Goal: Information Seeking & Learning: Learn about a topic

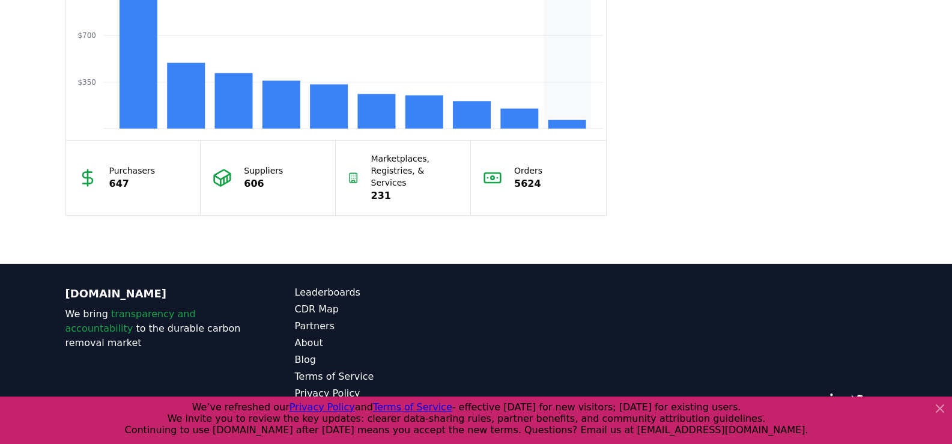
scroll to position [637, 0]
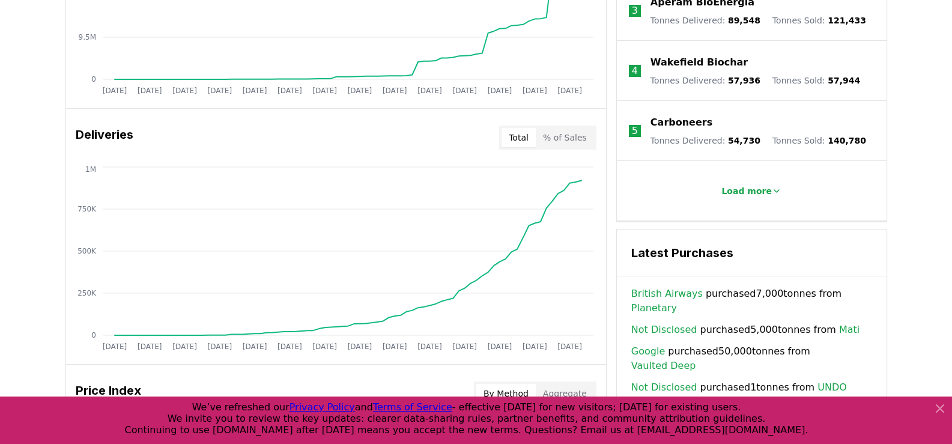
click at [941, 407] on icon at bounding box center [939, 408] width 7 height 7
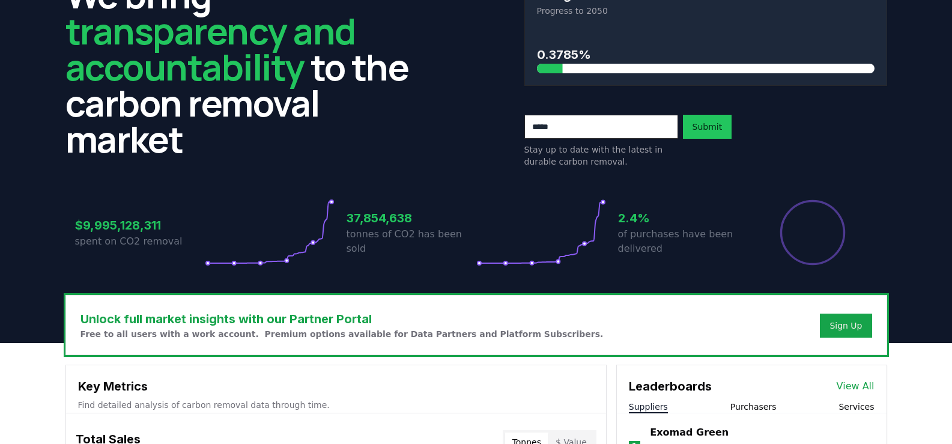
scroll to position [0, 0]
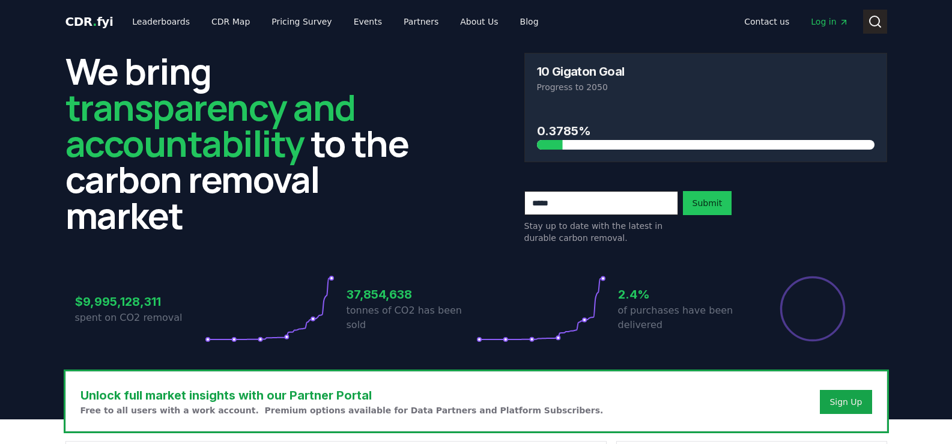
click at [871, 22] on icon at bounding box center [875, 21] width 14 height 14
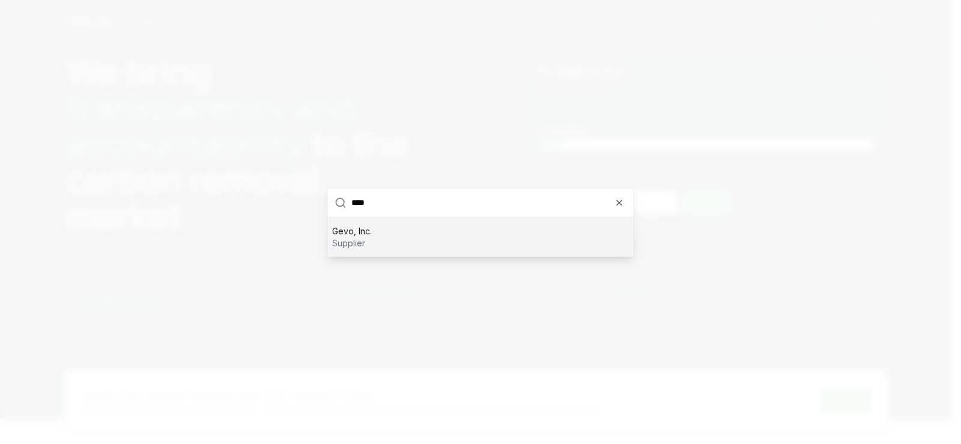
type input "****"
click at [356, 231] on p "Gevo, Inc." at bounding box center [352, 231] width 40 height 12
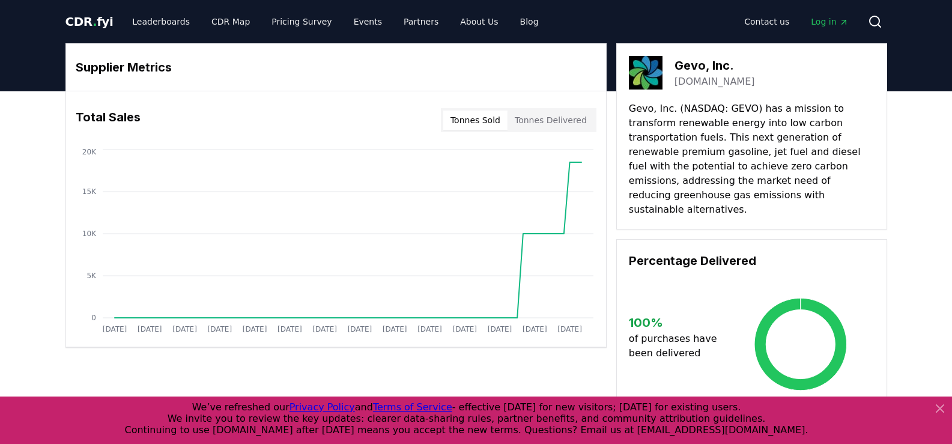
click at [572, 121] on button "Tonnes Delivered" at bounding box center [550, 120] width 86 height 19
click at [475, 121] on button "Tonnes Sold" at bounding box center [475, 120] width 64 height 19
click at [71, 20] on span "CDR . fyi" at bounding box center [89, 21] width 48 height 14
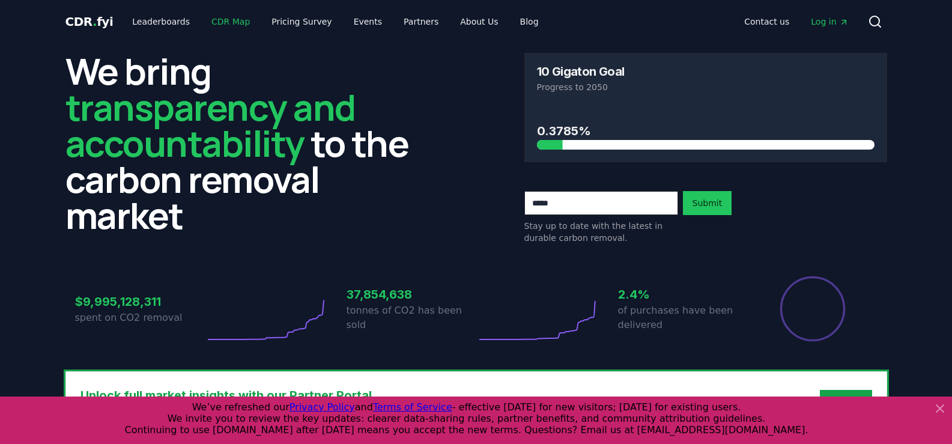
click at [220, 21] on link "CDR Map" at bounding box center [231, 22] width 58 height 22
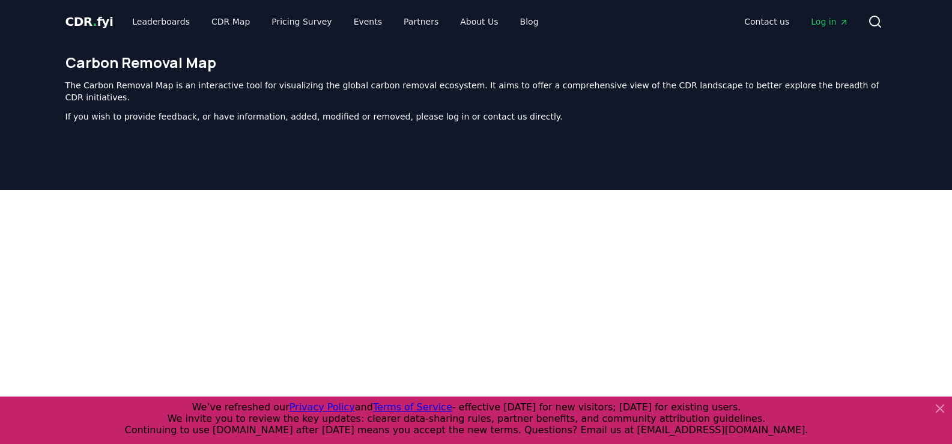
click at [73, 21] on span "CDR . fyi" at bounding box center [89, 21] width 48 height 14
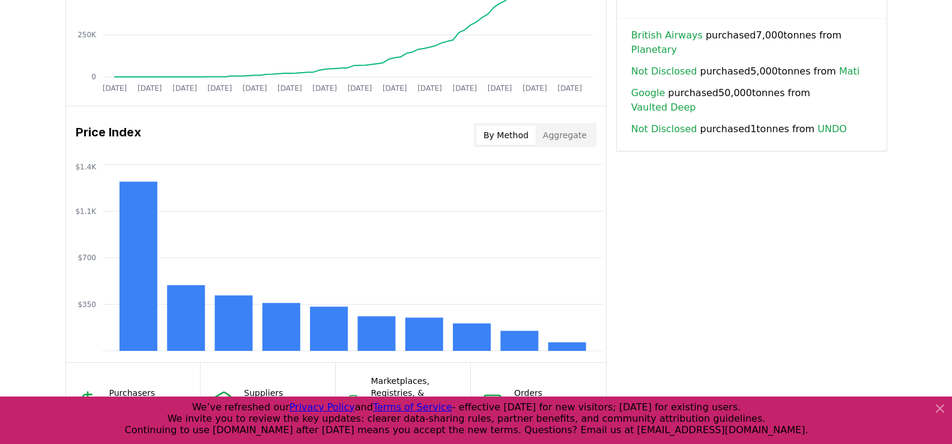
scroll to position [961, 0]
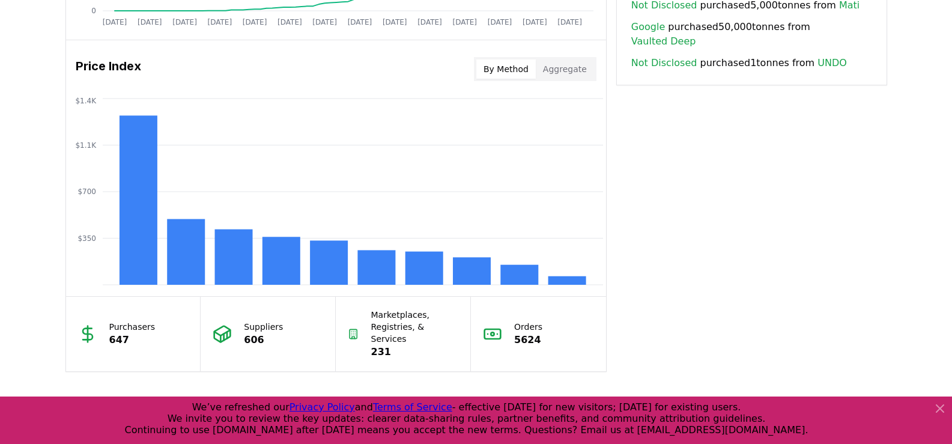
drag, startPoint x: 771, startPoint y: 243, endPoint x: 667, endPoint y: 244, distance: 103.9
